Goal: Check status: Check status

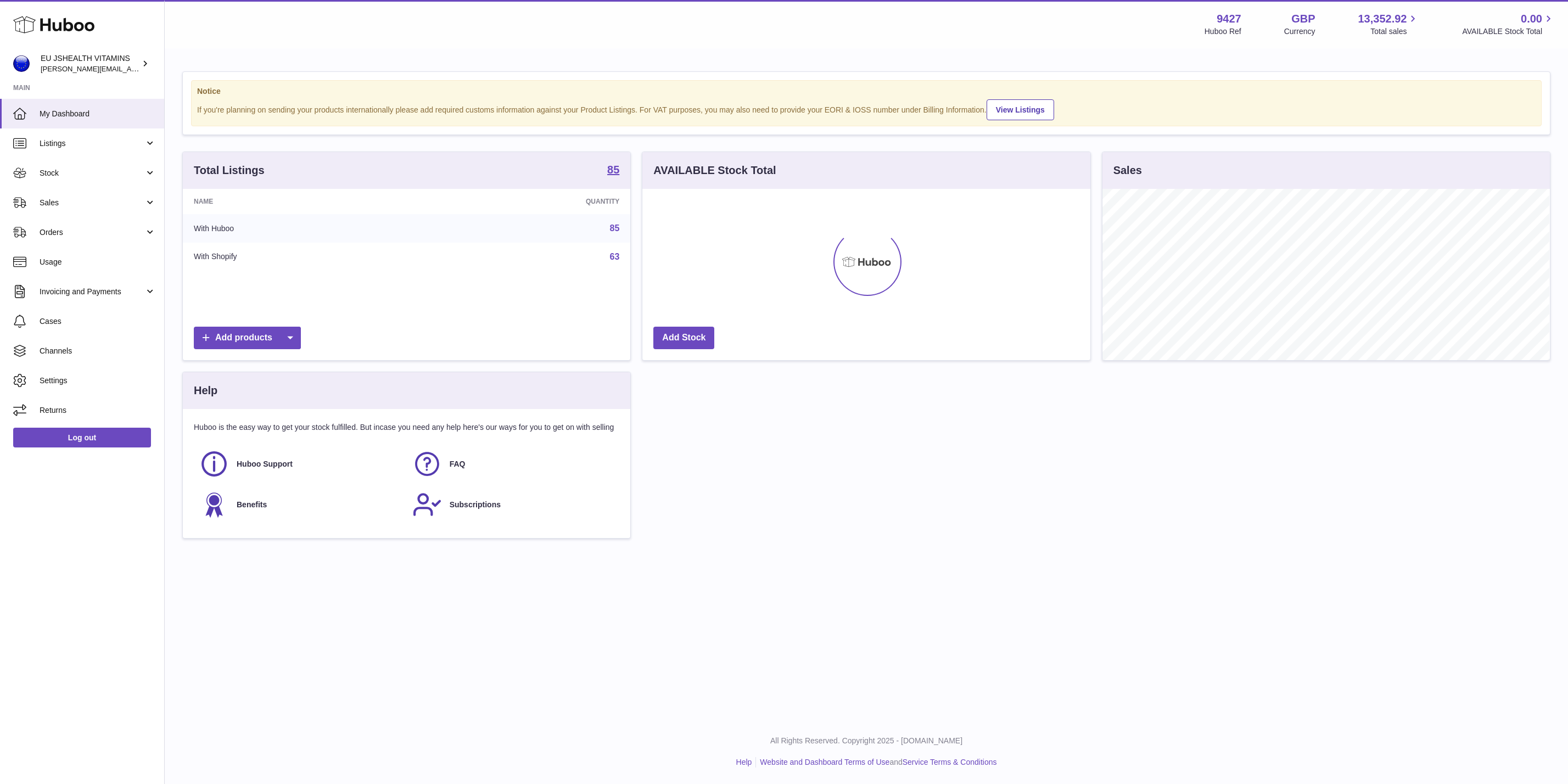
scroll to position [171, 447]
click at [54, 169] on span "Stock" at bounding box center [92, 173] width 105 height 10
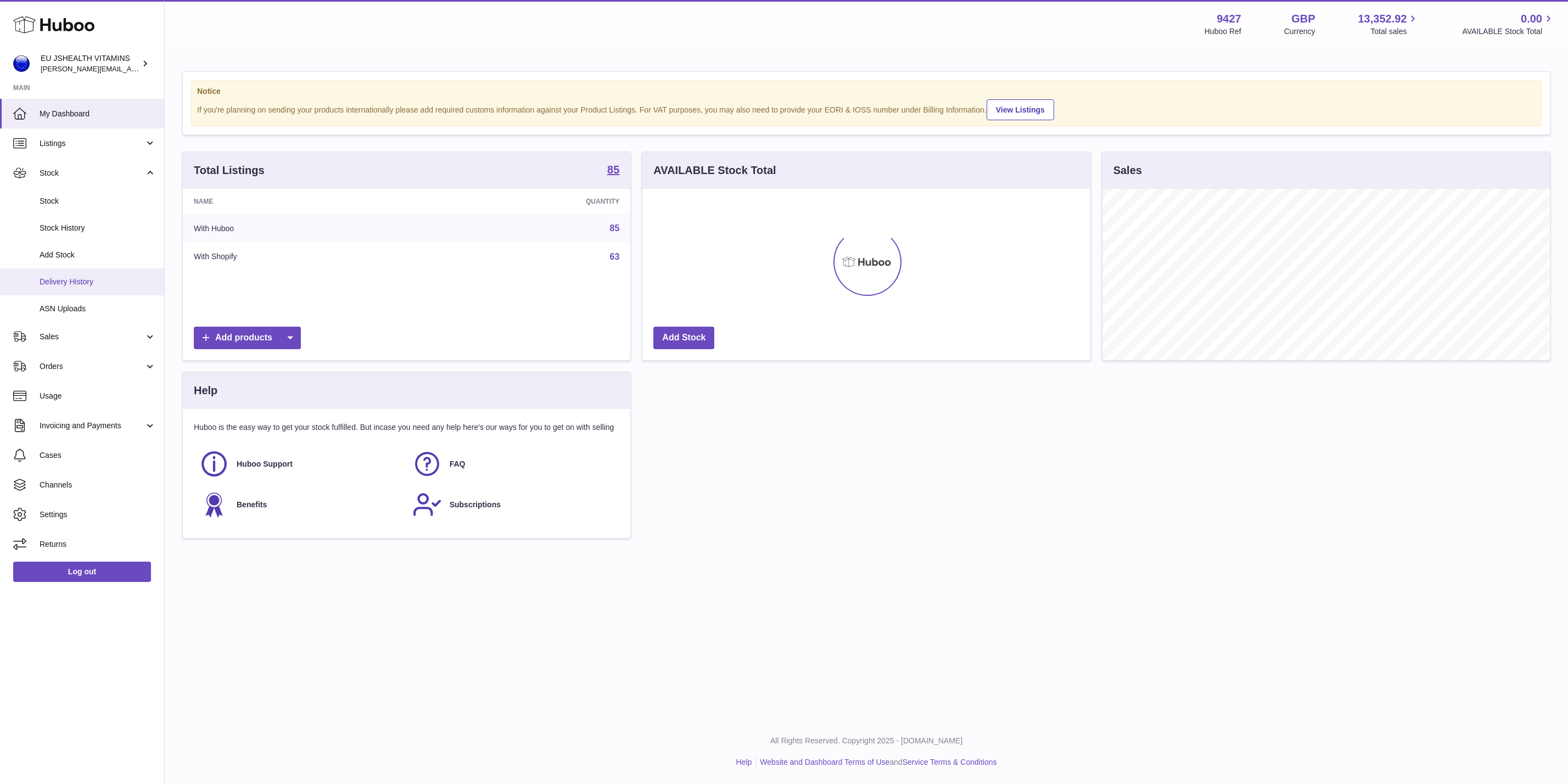
click at [79, 280] on span "Delivery History" at bounding box center [97, 282] width 116 height 10
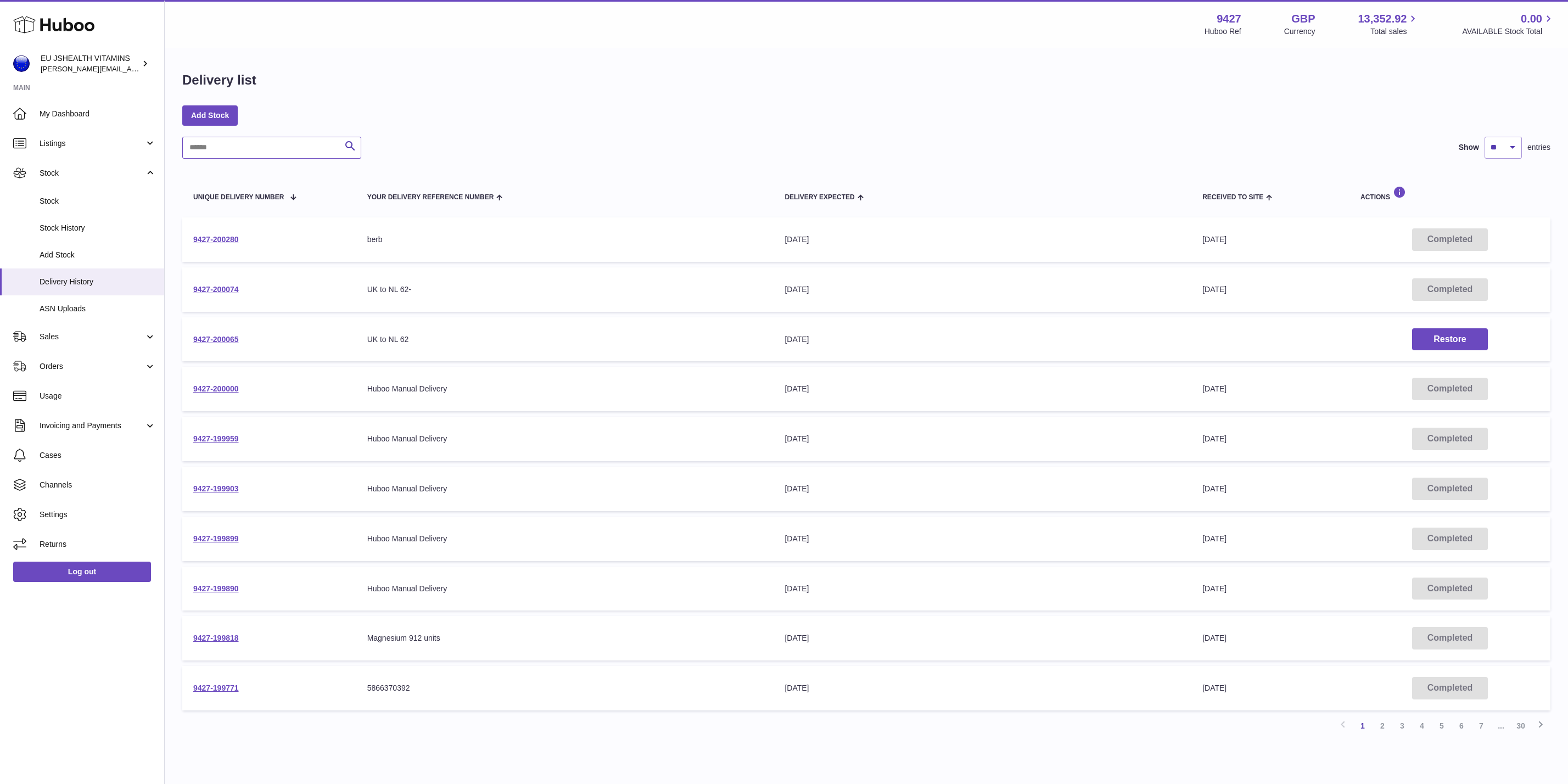
click at [329, 152] on input "text" at bounding box center [271, 148] width 179 height 22
paste input "**********"
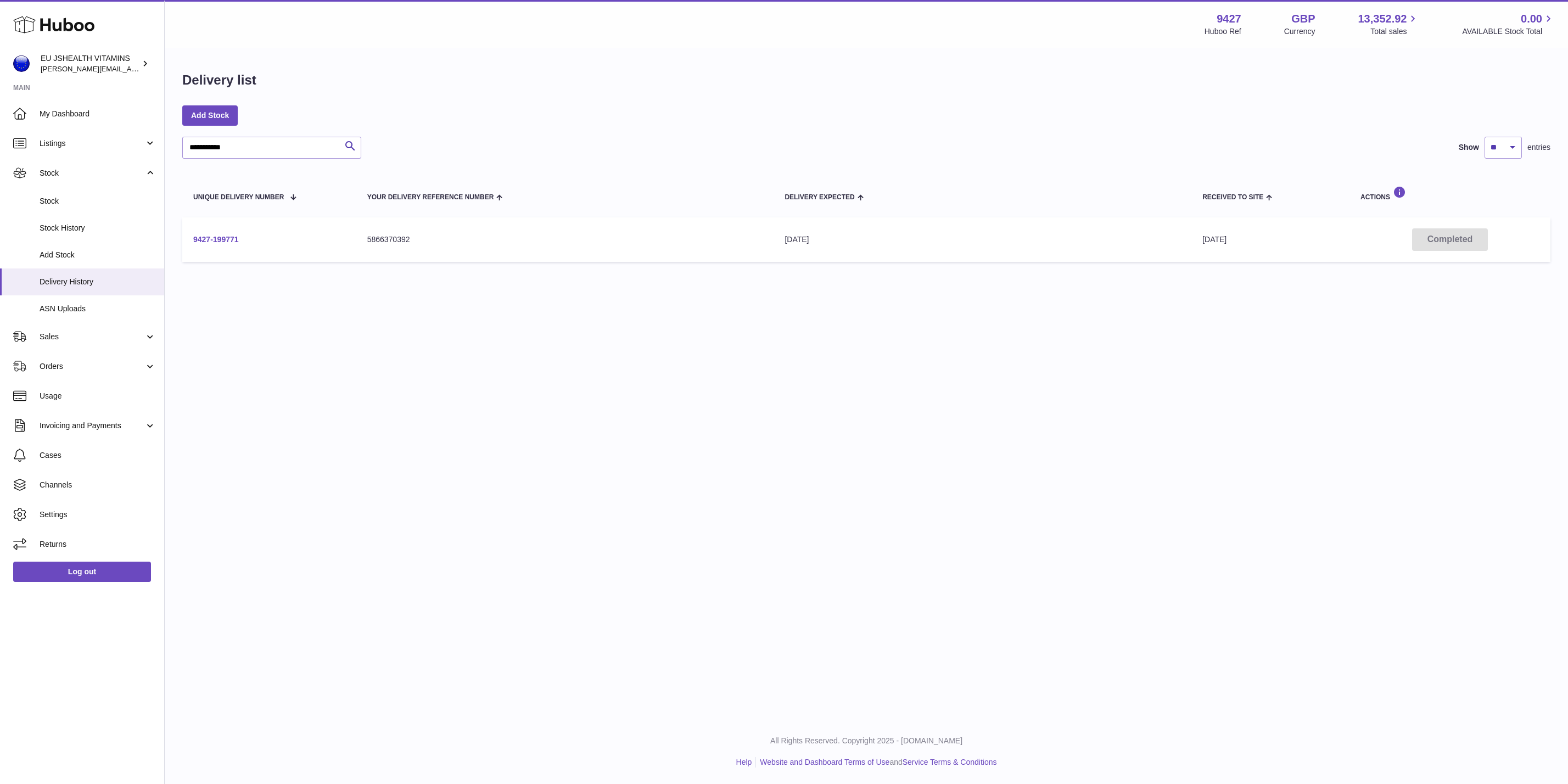
click at [213, 235] on link "9427-199771" at bounding box center [215, 239] width 46 height 9
click at [278, 153] on input "**********" at bounding box center [271, 148] width 179 height 22
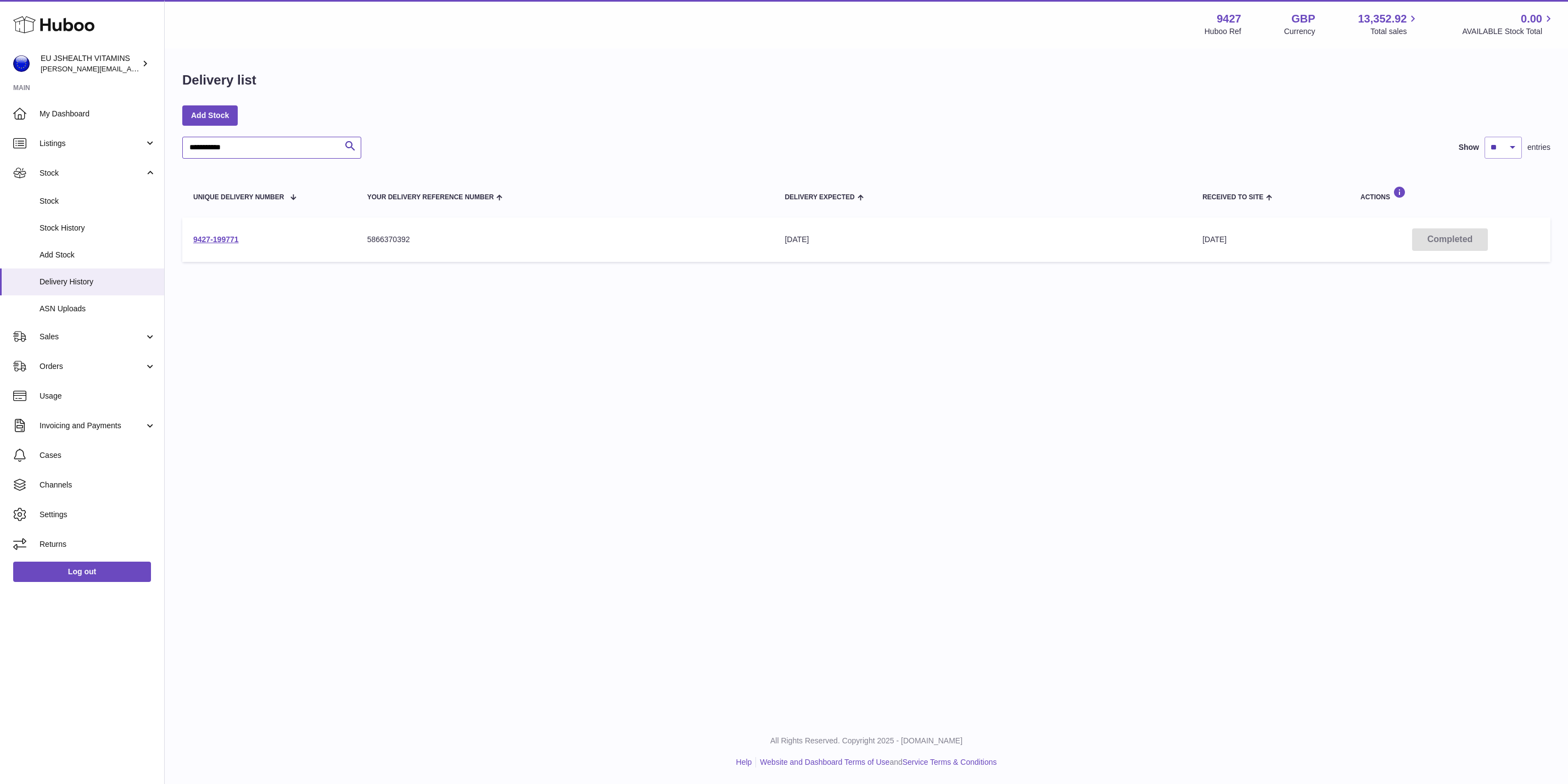
click at [278, 153] on input "**********" at bounding box center [271, 148] width 179 height 22
paste input "text"
type input "**********"
click at [429, 115] on div "Add Stock" at bounding box center [866, 115] width 1368 height 19
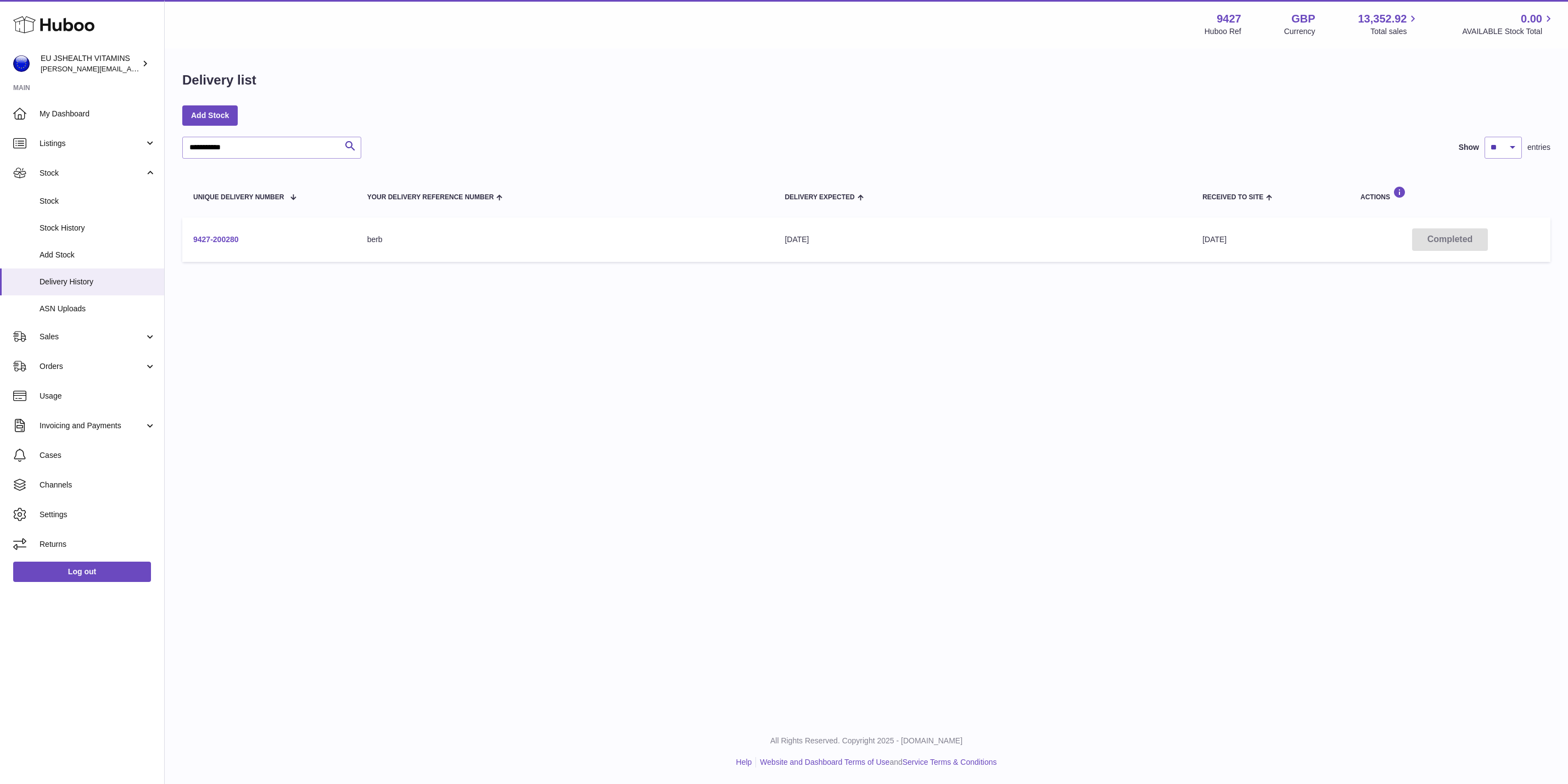
click at [204, 237] on link "9427-200280" at bounding box center [215, 239] width 46 height 9
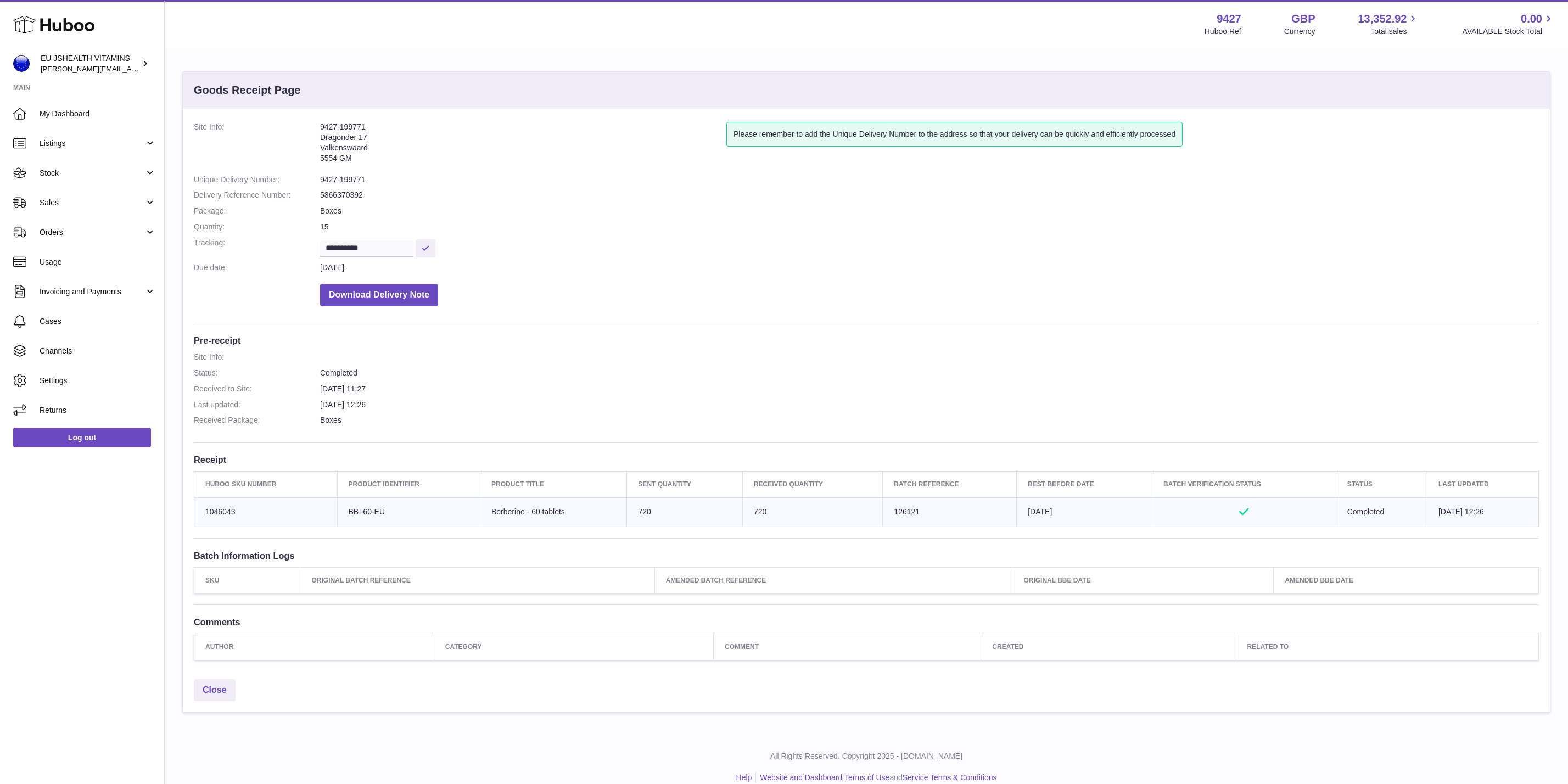
click at [342, 184] on dd "9427-199771" at bounding box center [929, 180] width 1219 height 10
copy dl "9427-199771"
click at [357, 507] on td "Client Identifier BB+60-EU" at bounding box center [408, 512] width 143 height 29
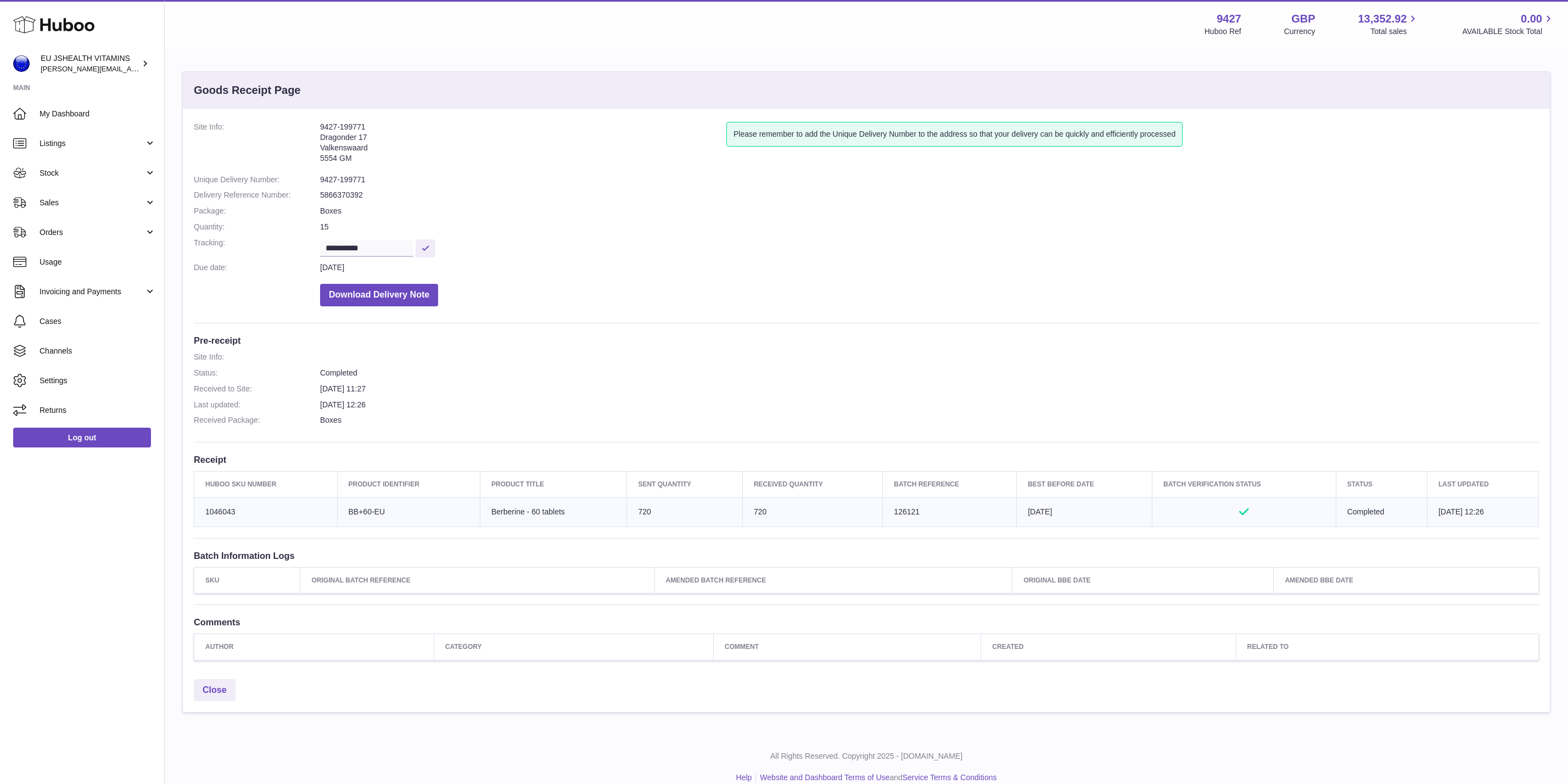
click at [357, 507] on td "Client Identifier BB+60-EU" at bounding box center [408, 512] width 143 height 29
copy tr "BB+60-EU"
click at [900, 510] on td "Batch Reference 126121" at bounding box center [950, 512] width 134 height 29
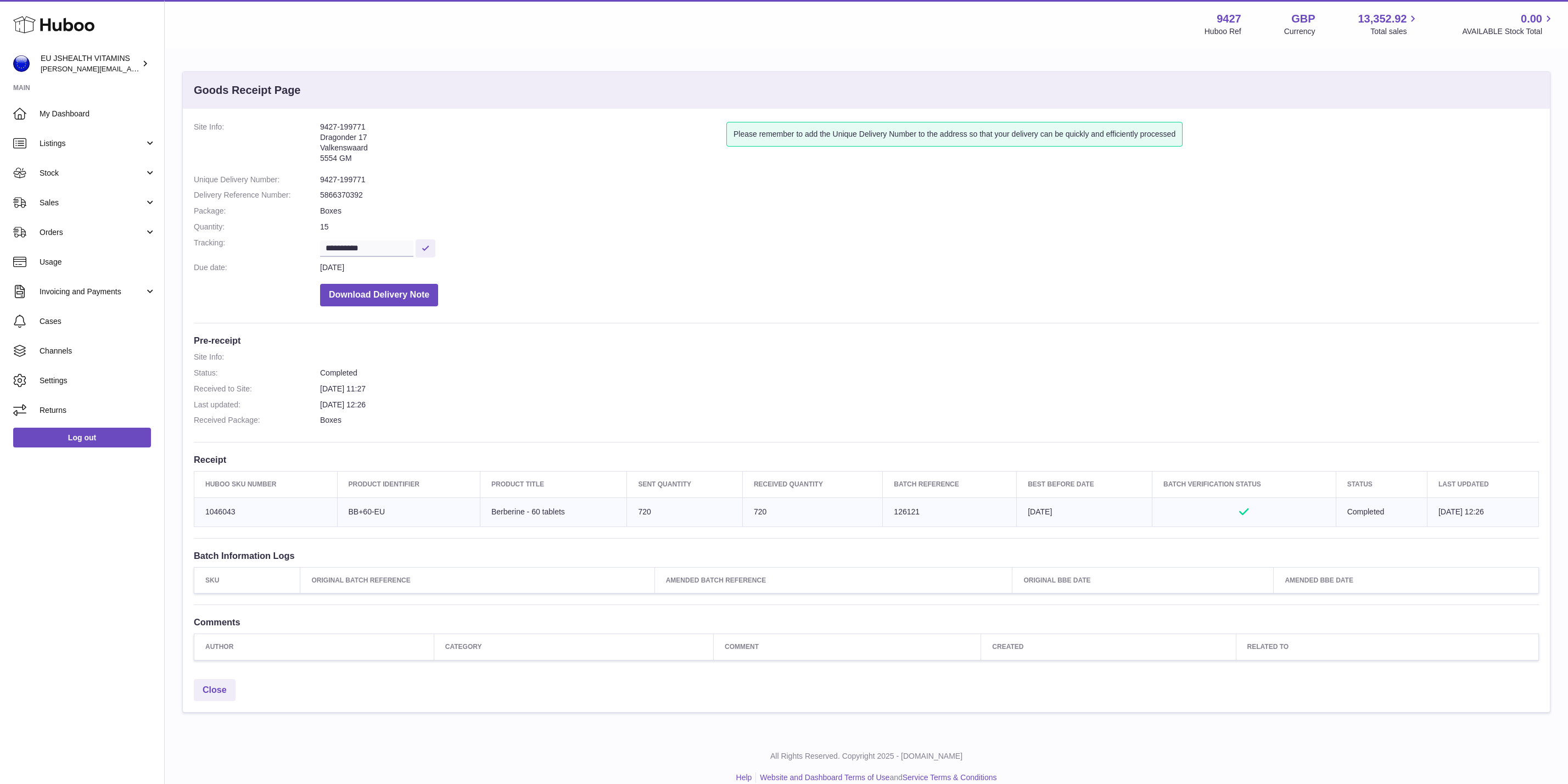
copy td "126121"
click at [367, 505] on td "Client Identifier BB+60-EU" at bounding box center [408, 512] width 143 height 29
copy tr "BB+60-EU"
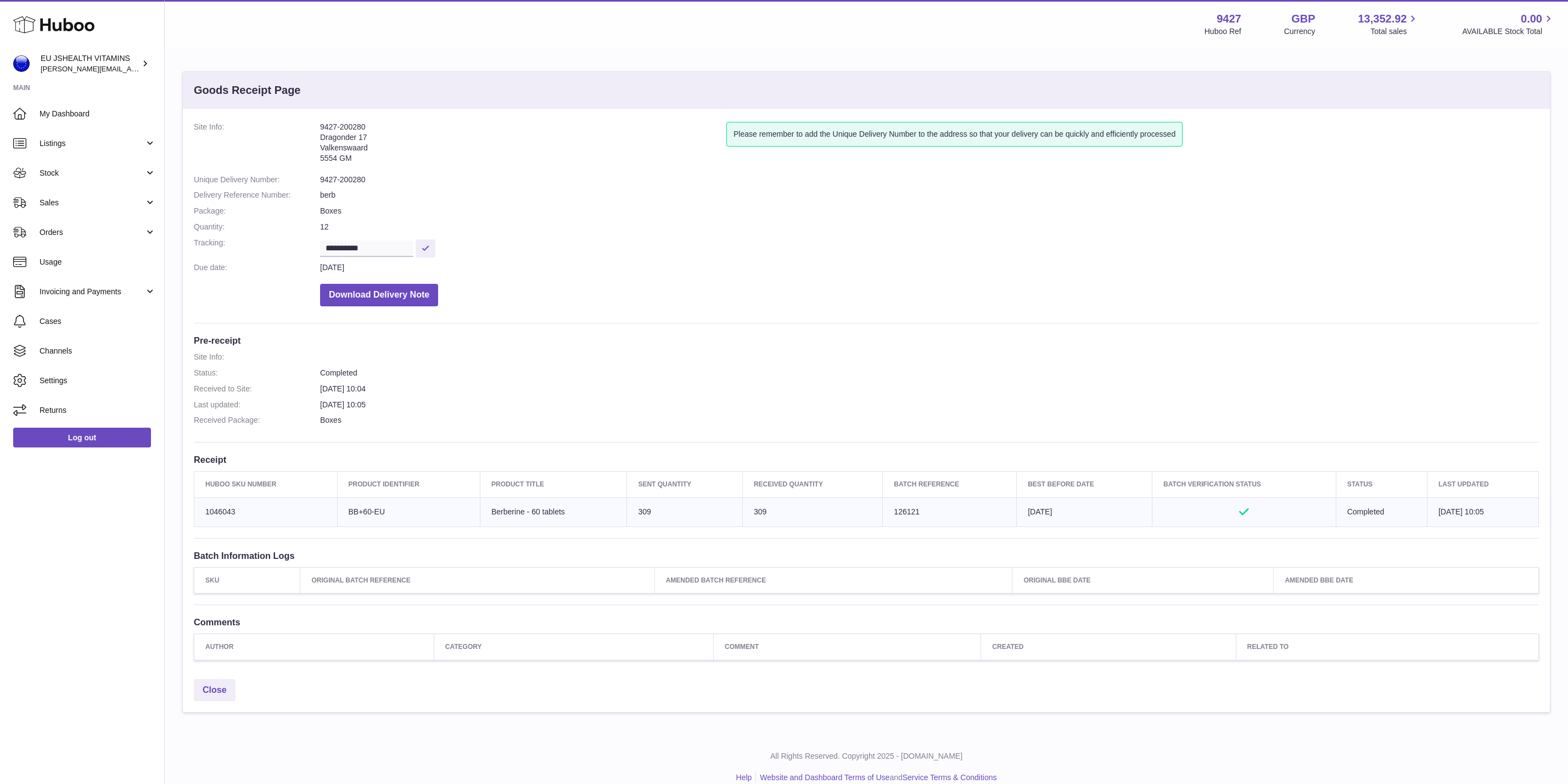
click at [888, 511] on td "Batch Reference 126121" at bounding box center [950, 512] width 134 height 29
copy td "126121"
click at [77, 438] on link "Log out" at bounding box center [82, 438] width 138 height 19
